Goal: Transaction & Acquisition: Purchase product/service

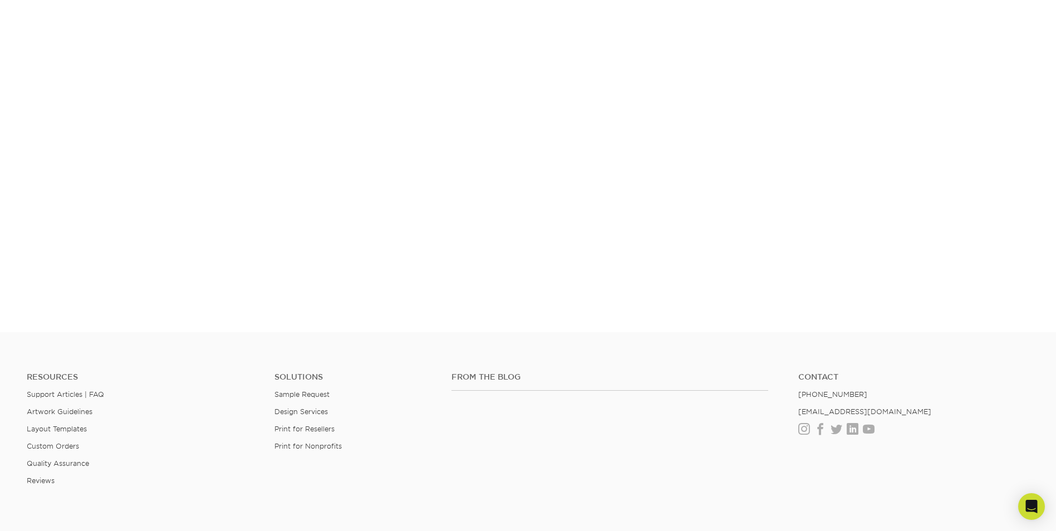
scroll to position [194, 0]
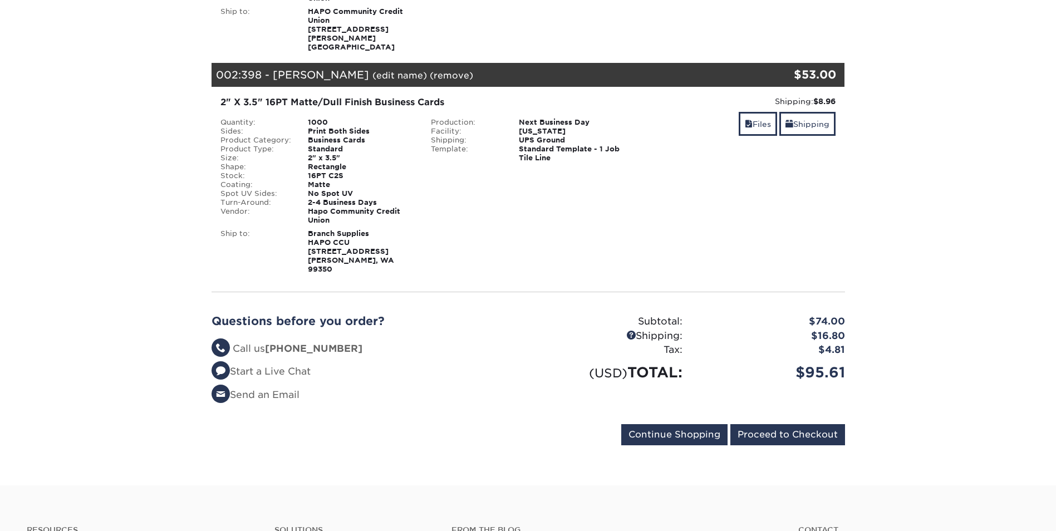
scroll to position [334, 0]
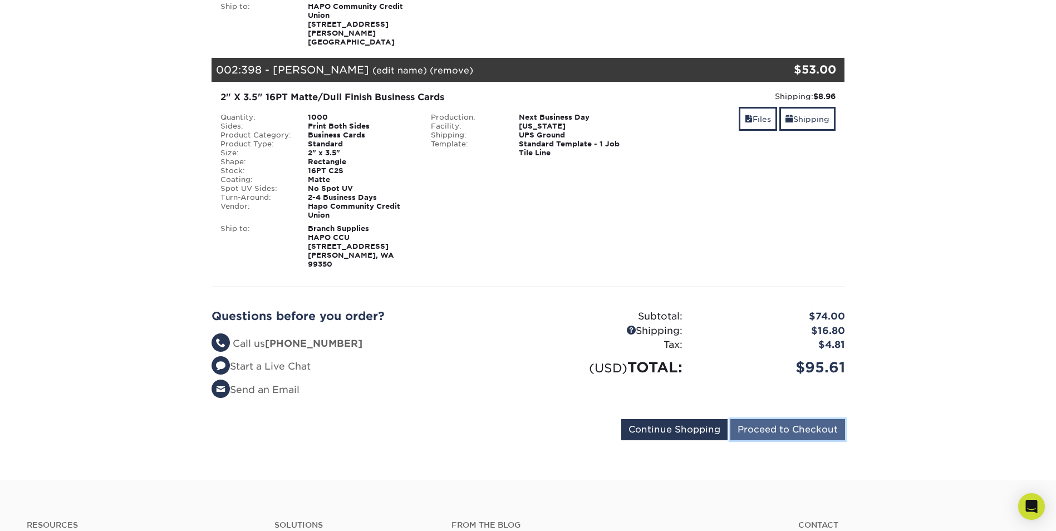
click at [798, 419] on input "Proceed to Checkout" at bounding box center [787, 429] width 115 height 21
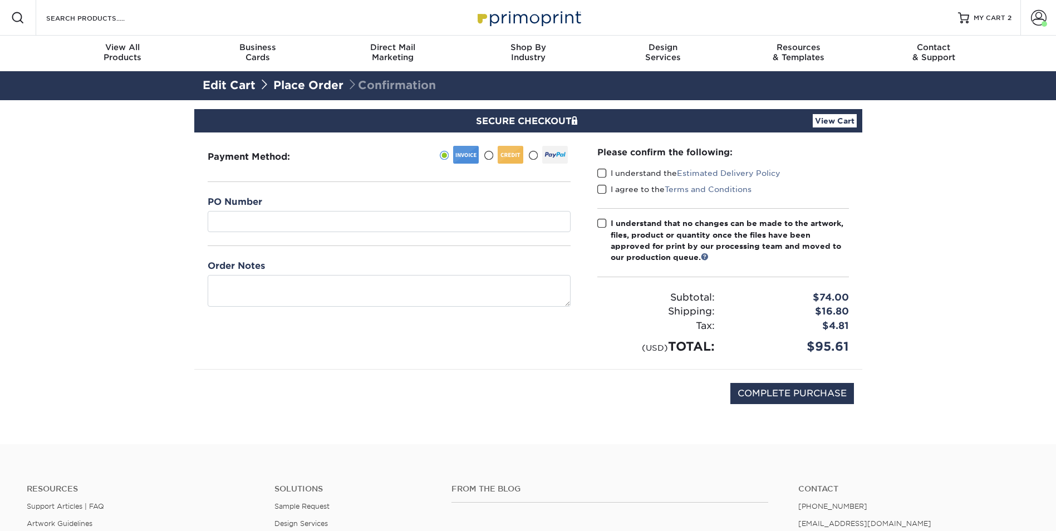
click at [599, 174] on span at bounding box center [601, 173] width 9 height 11
click at [0, 0] on input "I understand the Estimated Delivery Policy" at bounding box center [0, 0] width 0 height 0
click at [606, 191] on span at bounding box center [601, 189] width 9 height 11
click at [0, 0] on input "I agree to the Terms and Conditions" at bounding box center [0, 0] width 0 height 0
click at [606, 224] on span at bounding box center [601, 223] width 9 height 11
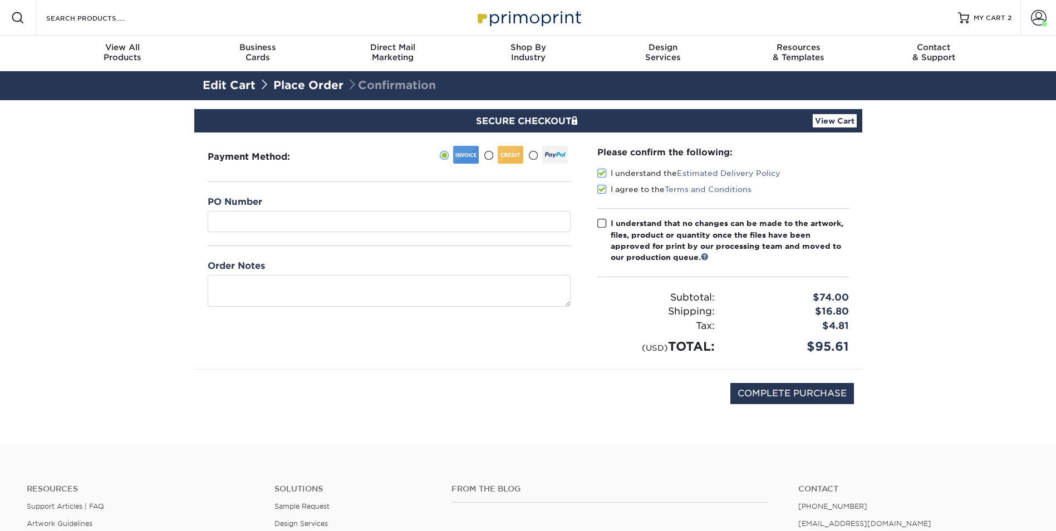
click at [0, 0] on input "I understand that no changes can be made to the artwork, files, product or quan…" at bounding box center [0, 0] width 0 height 0
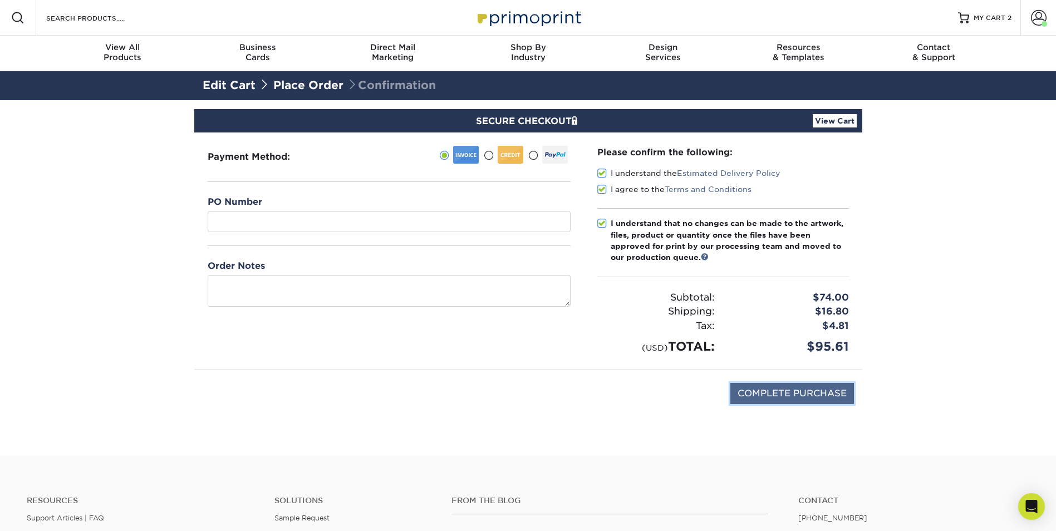
click at [810, 392] on input "COMPLETE PURCHASE" at bounding box center [792, 393] width 124 height 21
type input "PROCESSING, PLEASE WAIT..."
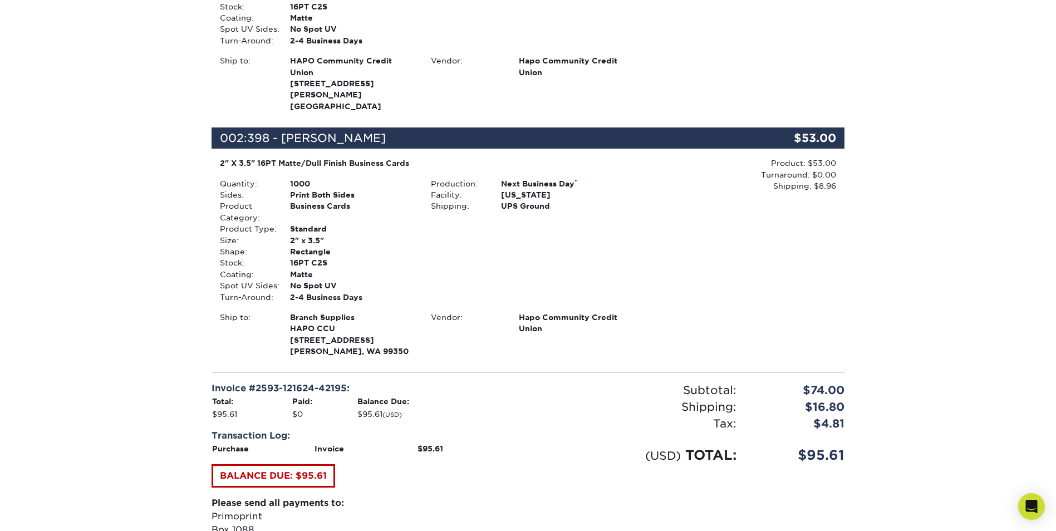
scroll to position [445, 0]
